Goal: Task Accomplishment & Management: Use online tool/utility

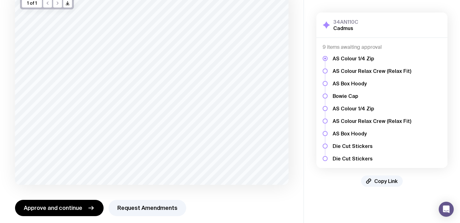
scroll to position [57, 0]
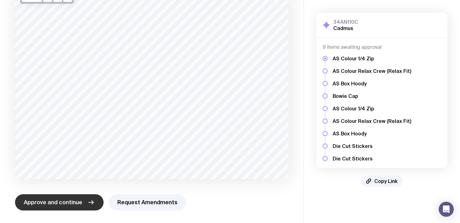
click at [87, 202] on icon "button" at bounding box center [91, 203] width 8 height 8
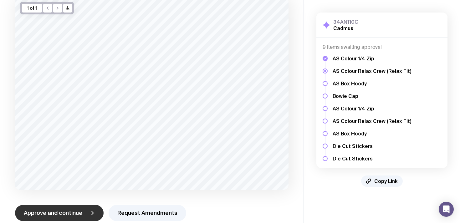
scroll to position [52, 0]
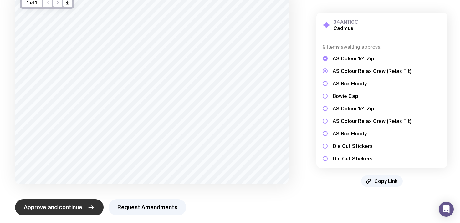
click at [85, 208] on button "Approve and continue" at bounding box center [59, 207] width 89 height 16
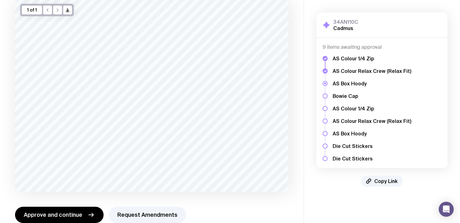
scroll to position [57, 0]
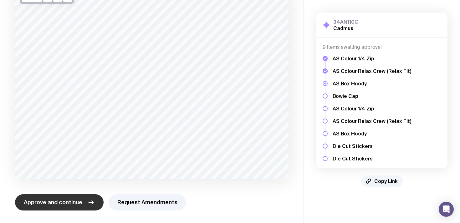
click at [81, 201] on button "Approve and continue" at bounding box center [59, 202] width 89 height 16
click at [87, 204] on icon "button" at bounding box center [91, 203] width 8 height 8
click at [90, 198] on button "Approve and continue" at bounding box center [59, 202] width 89 height 16
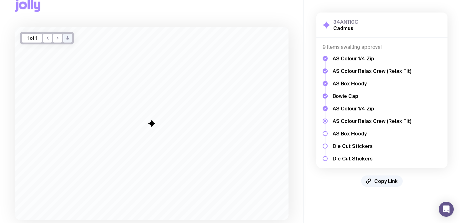
scroll to position [0, 0]
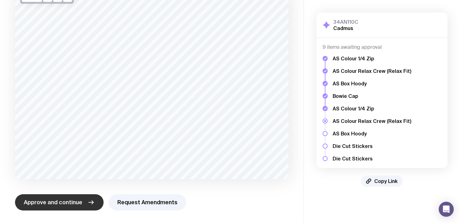
click at [88, 203] on icon "button" at bounding box center [91, 203] width 8 height 8
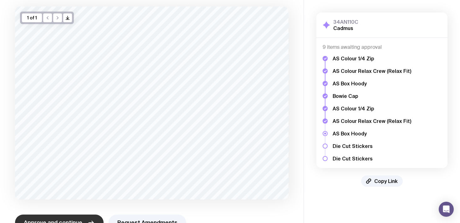
scroll to position [57, 0]
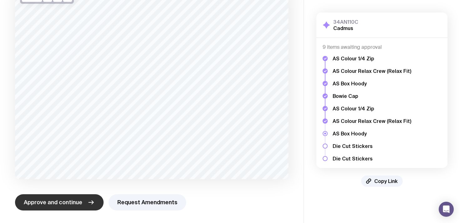
click at [90, 199] on icon "button" at bounding box center [91, 203] width 8 height 8
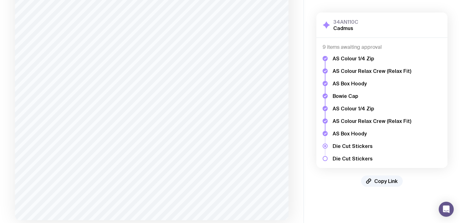
scroll to position [251, 0]
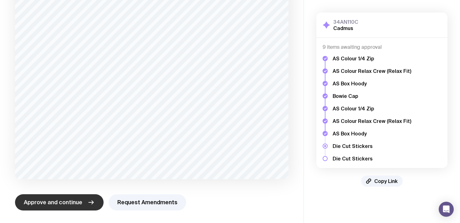
click at [92, 200] on icon "button" at bounding box center [91, 203] width 8 height 8
click at [89, 197] on button "Approve and continue" at bounding box center [59, 202] width 89 height 16
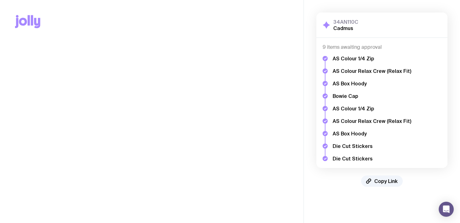
scroll to position [0, 0]
